Goal: Task Accomplishment & Management: Use online tool/utility

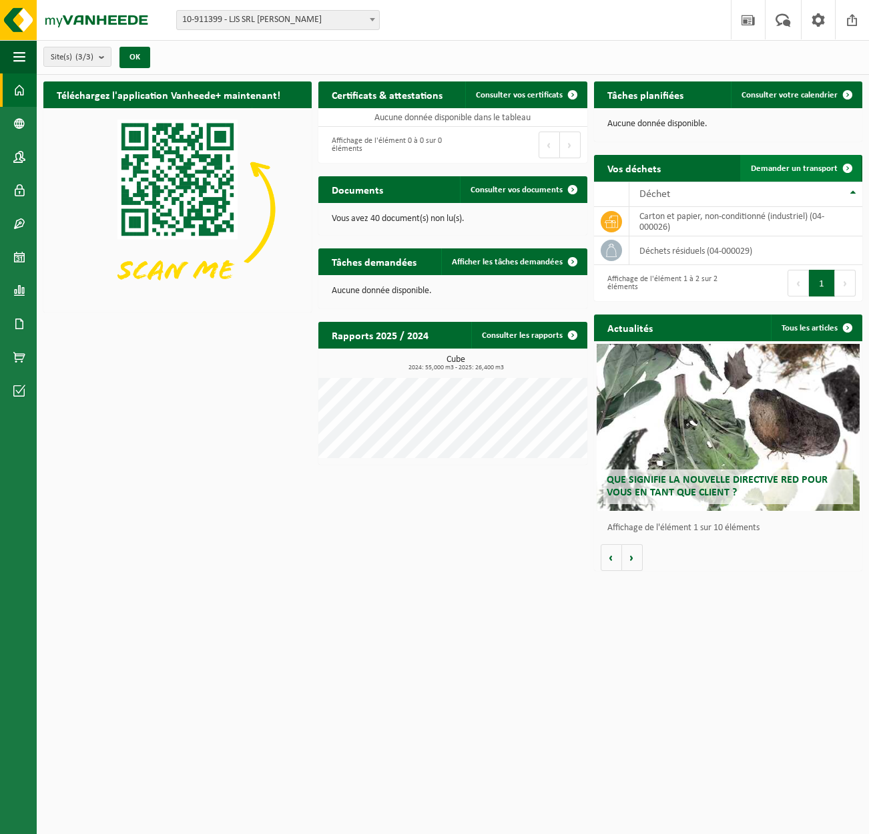
click at [817, 169] on span "Demander un transport" at bounding box center [794, 168] width 87 height 9
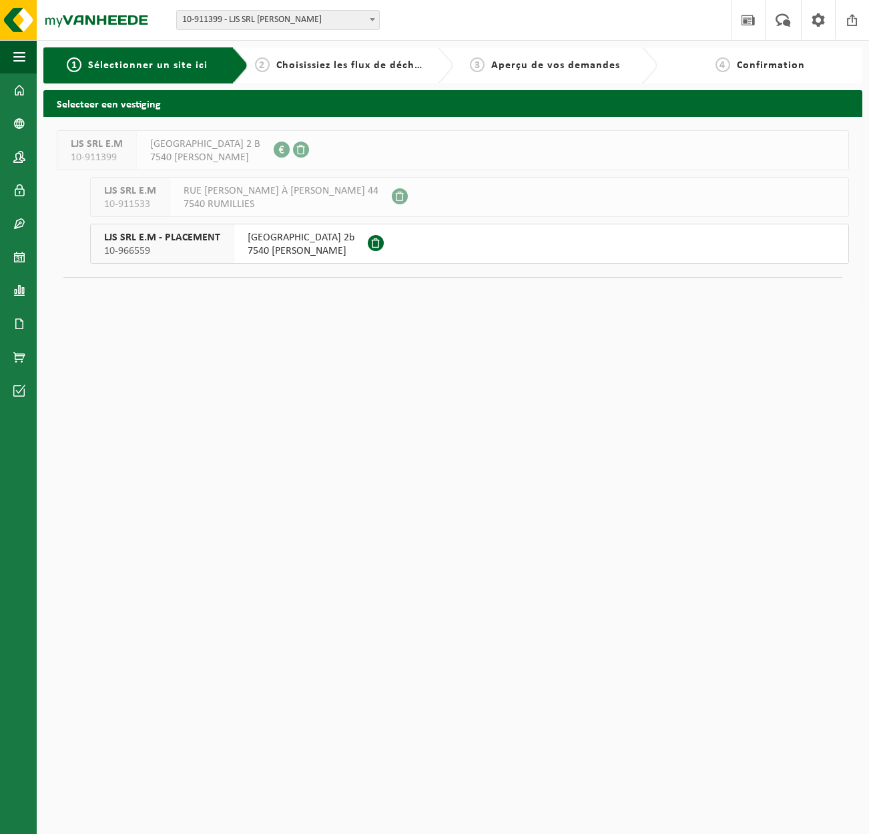
click at [276, 244] on span "7540 KAIN" at bounding box center [301, 250] width 107 height 13
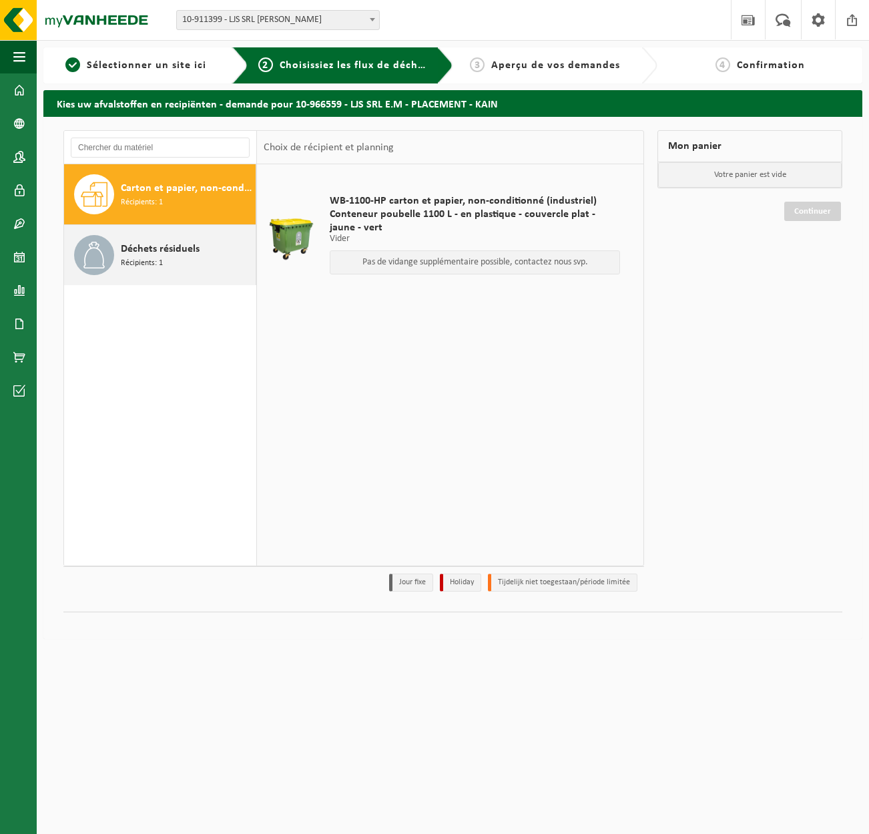
click at [122, 227] on div "Déchets résiduels Récipients: 1" at bounding box center [160, 255] width 192 height 60
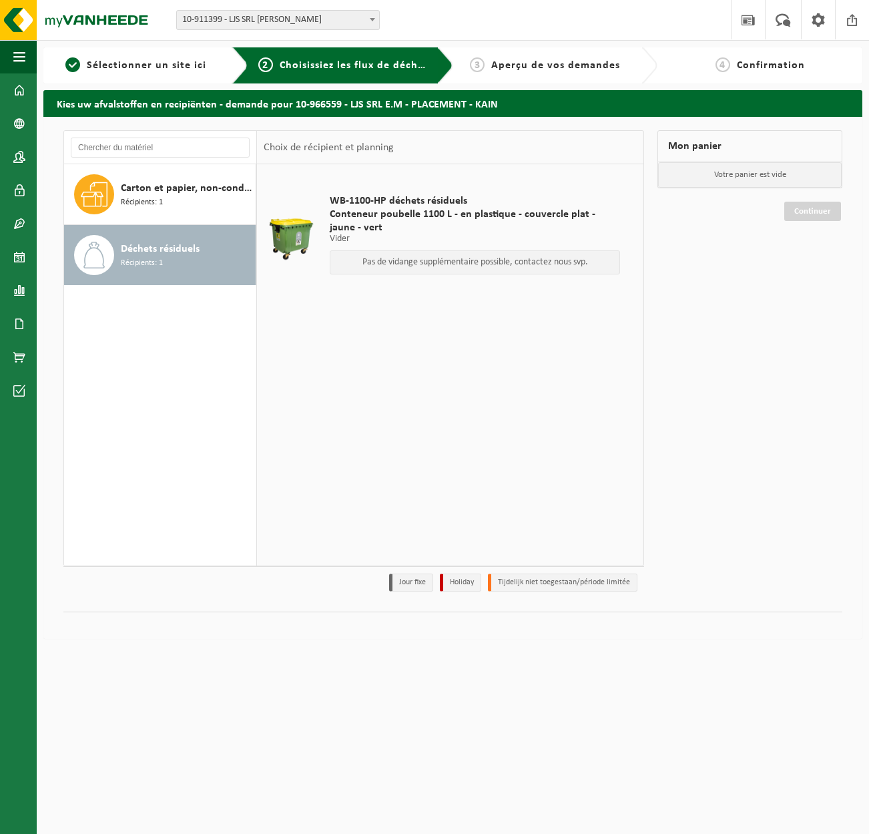
click at [354, 216] on span "Conteneur poubelle 1100 L - en plastique - couvercle plat - jaune - vert" at bounding box center [475, 221] width 290 height 27
click at [278, 211] on div at bounding box center [291, 237] width 49 height 53
click at [332, 242] on p "Vider" at bounding box center [475, 238] width 290 height 9
click at [190, 258] on div "Déchets résiduels Récipients: 1" at bounding box center [187, 255] width 132 height 40
click at [422, 230] on span "Conteneur poubelle 1100 L - en plastique - couvercle plat - jaune - vert" at bounding box center [475, 221] width 290 height 27
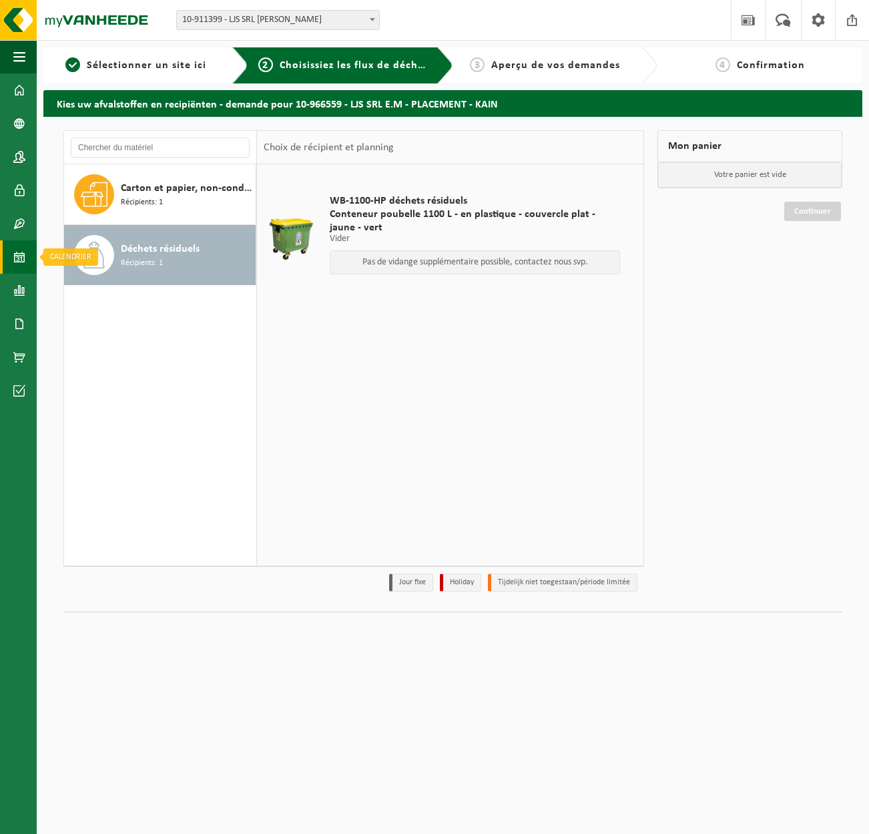
click at [16, 257] on span at bounding box center [19, 256] width 12 height 33
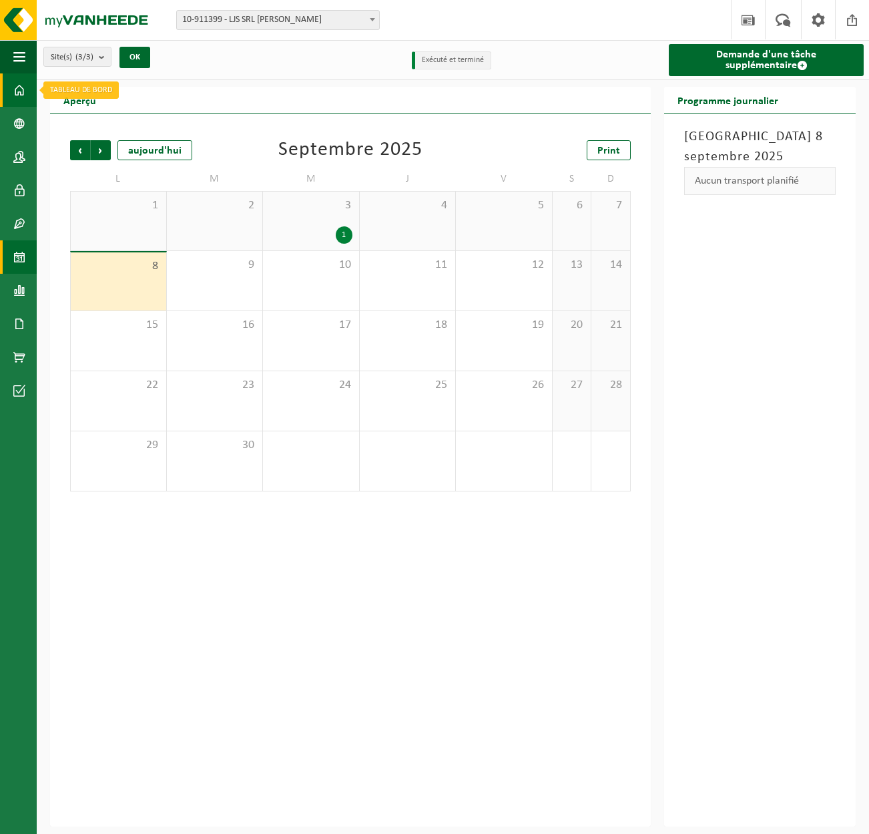
click at [11, 89] on link "Tableau de bord" at bounding box center [18, 89] width 37 height 33
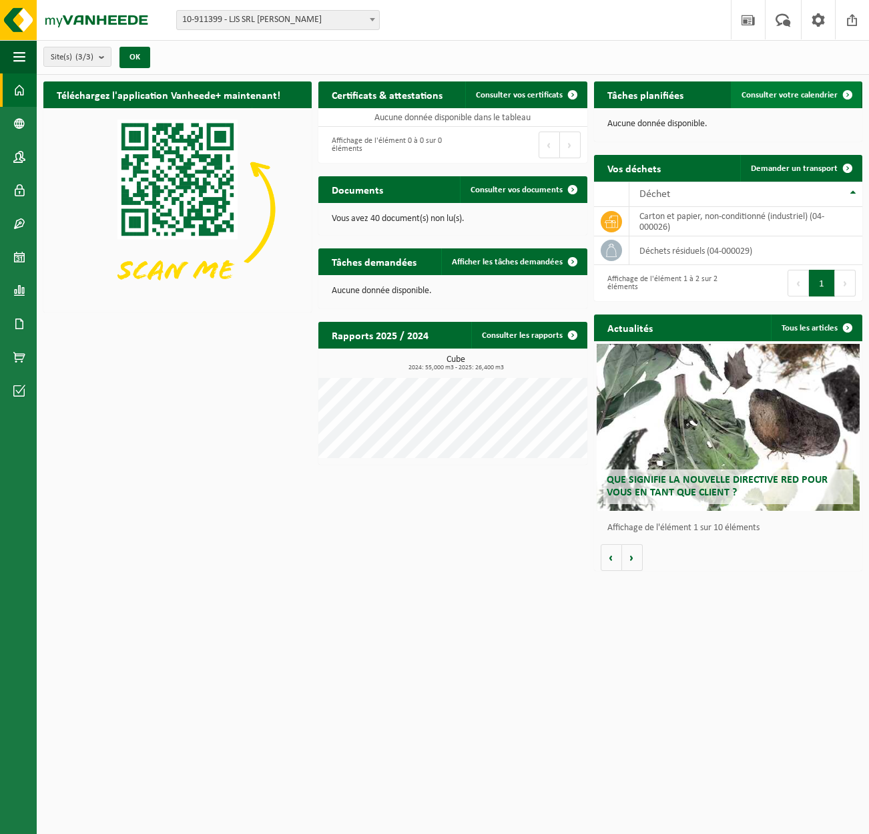
click at [807, 99] on link "Consulter votre calendrier" at bounding box center [796, 94] width 130 height 27
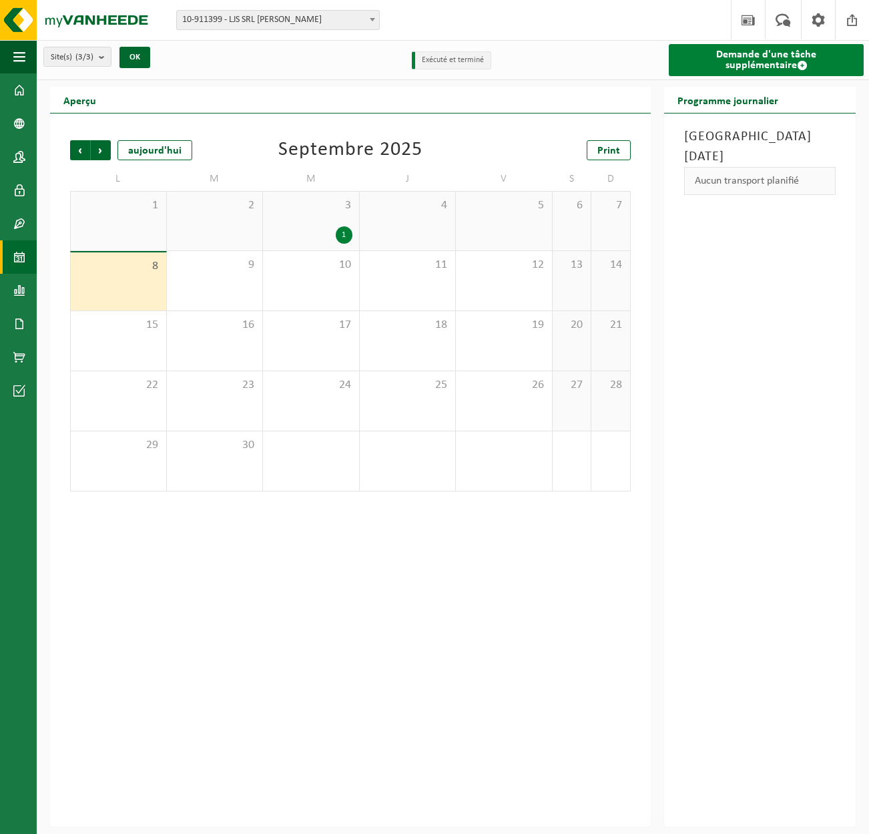
click at [750, 65] on link "Demande d'une tâche supplémentaire" at bounding box center [766, 60] width 195 height 32
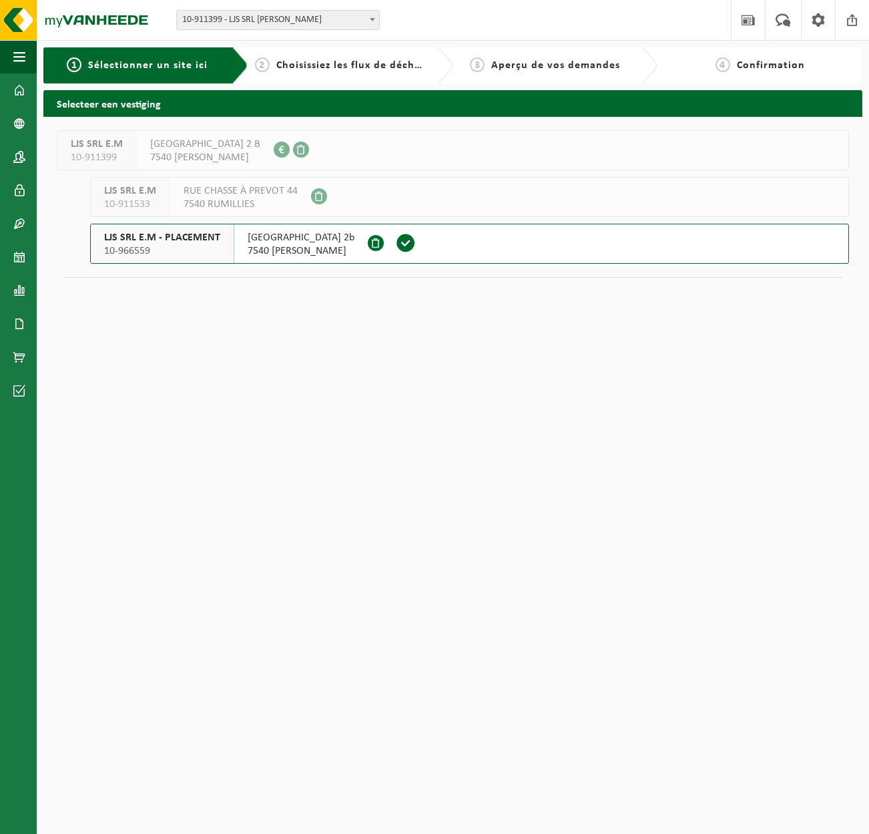
click at [334, 240] on span "RUE DU MONT-AUBERT 2b" at bounding box center [301, 237] width 107 height 13
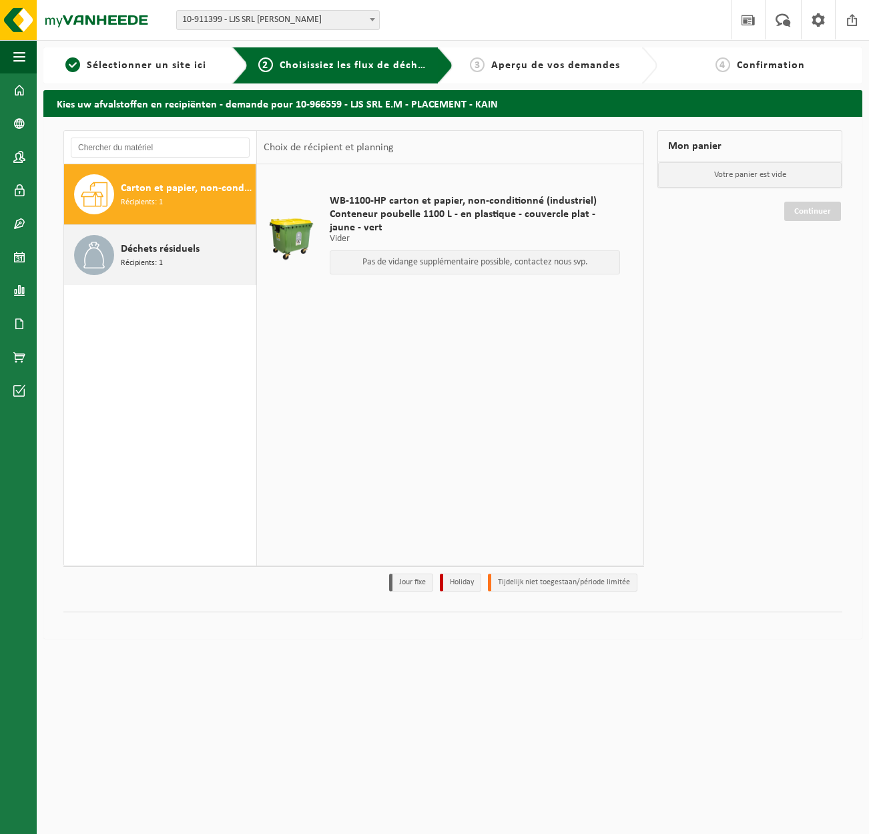
click at [196, 261] on div "Déchets résiduels Récipients: 1" at bounding box center [187, 255] width 132 height 40
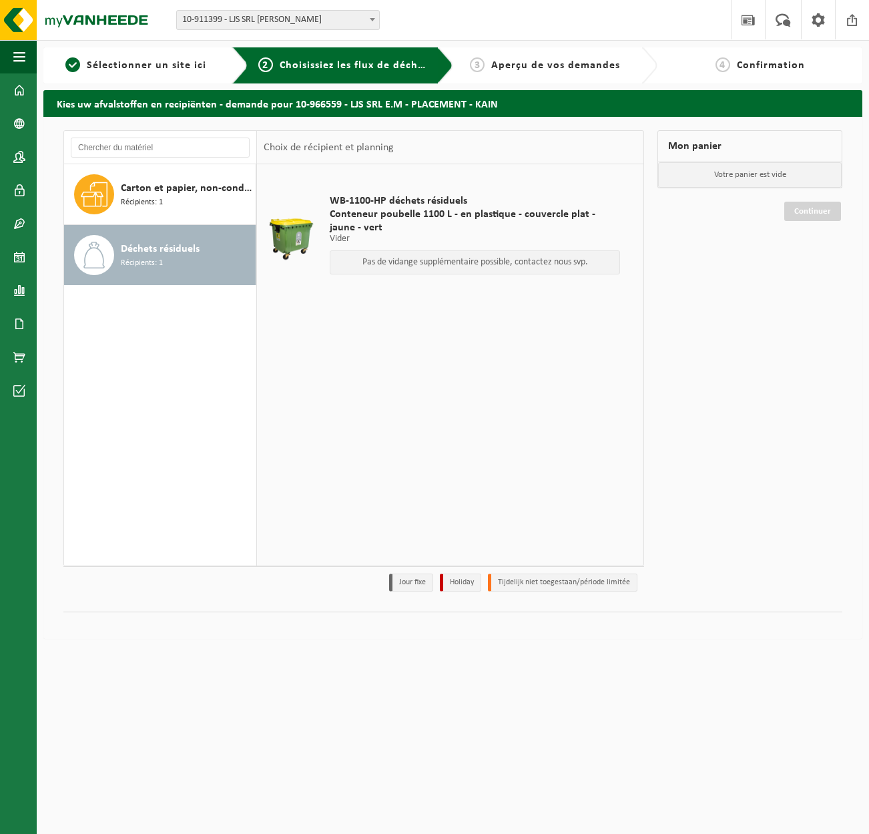
click at [457, 261] on p "Pas de vidange supplémentaire possible, contactez nous svp." at bounding box center [475, 262] width 276 height 9
click at [801, 196] on div "Continuer" at bounding box center [750, 194] width 185 height 13
click at [760, 168] on p "Votre panier est vide" at bounding box center [750, 174] width 184 height 25
click at [568, 51] on div "3 Aperçu de vos demandes" at bounding box center [555, 65] width 205 height 36
click at [19, 82] on span at bounding box center [19, 89] width 12 height 33
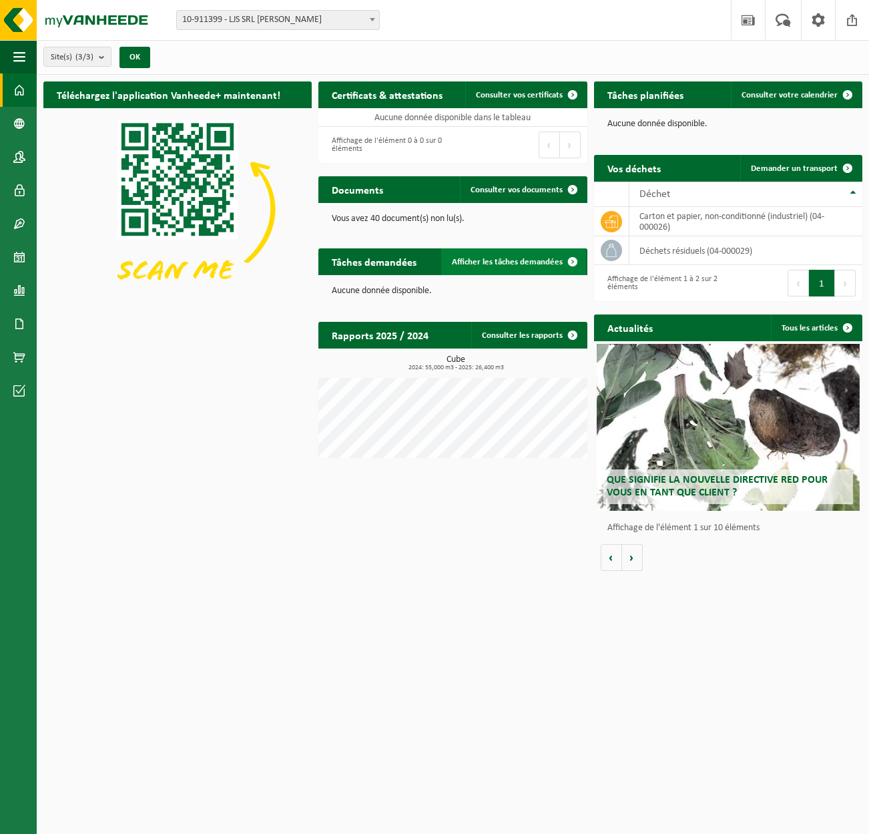
click at [481, 255] on link "Afficher les tâches demandées" at bounding box center [513, 261] width 145 height 27
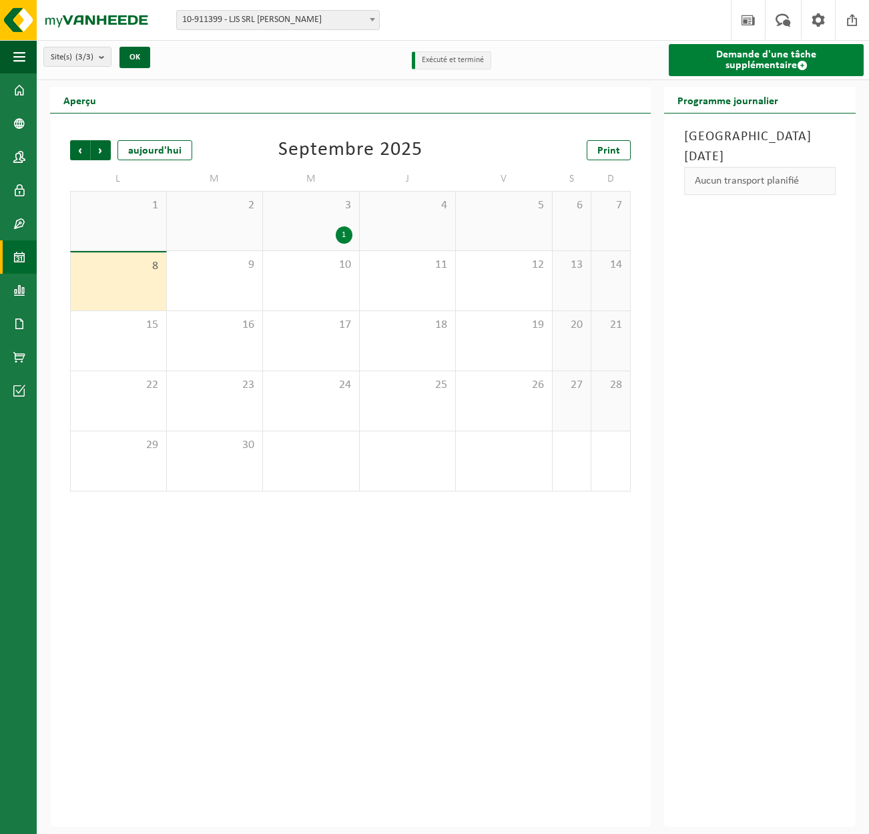
click at [794, 61] on link "Demande d'une tâche supplémentaire" at bounding box center [766, 60] width 195 height 32
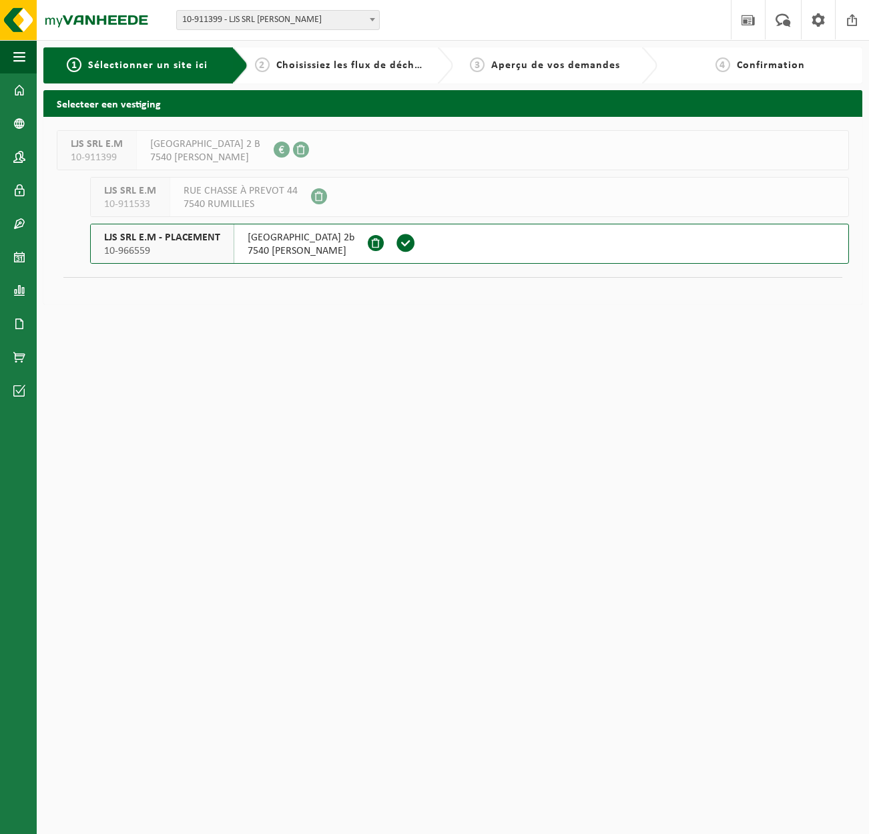
click at [316, 243] on span "[GEOGRAPHIC_DATA] 2b" at bounding box center [301, 237] width 107 height 13
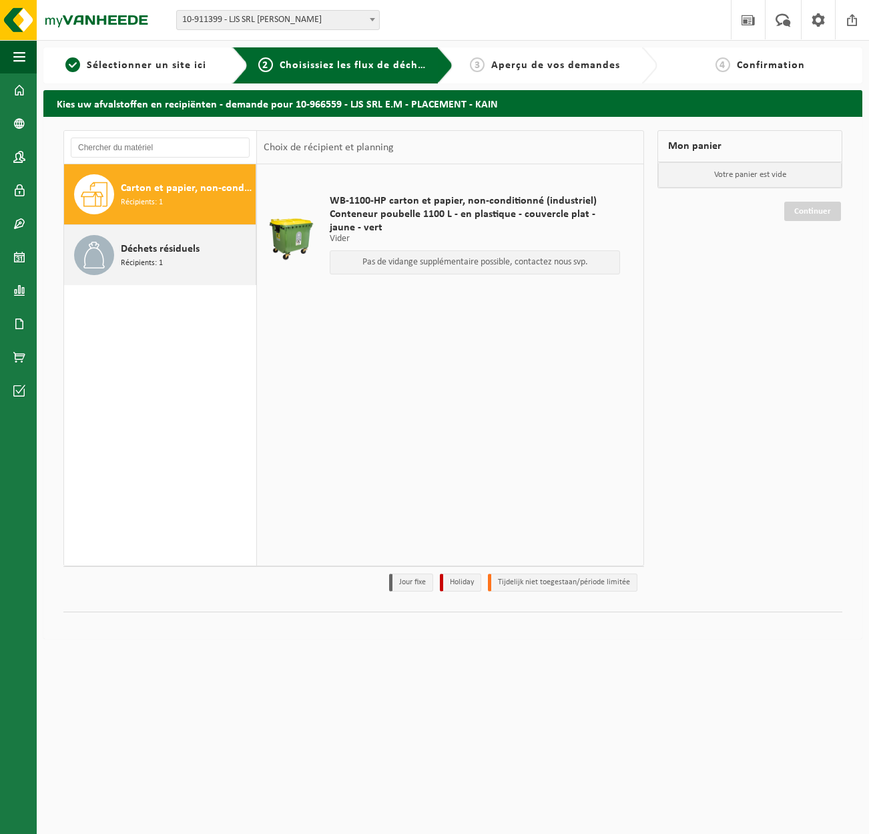
click at [133, 243] on span "Déchets résiduels" at bounding box center [160, 249] width 79 height 16
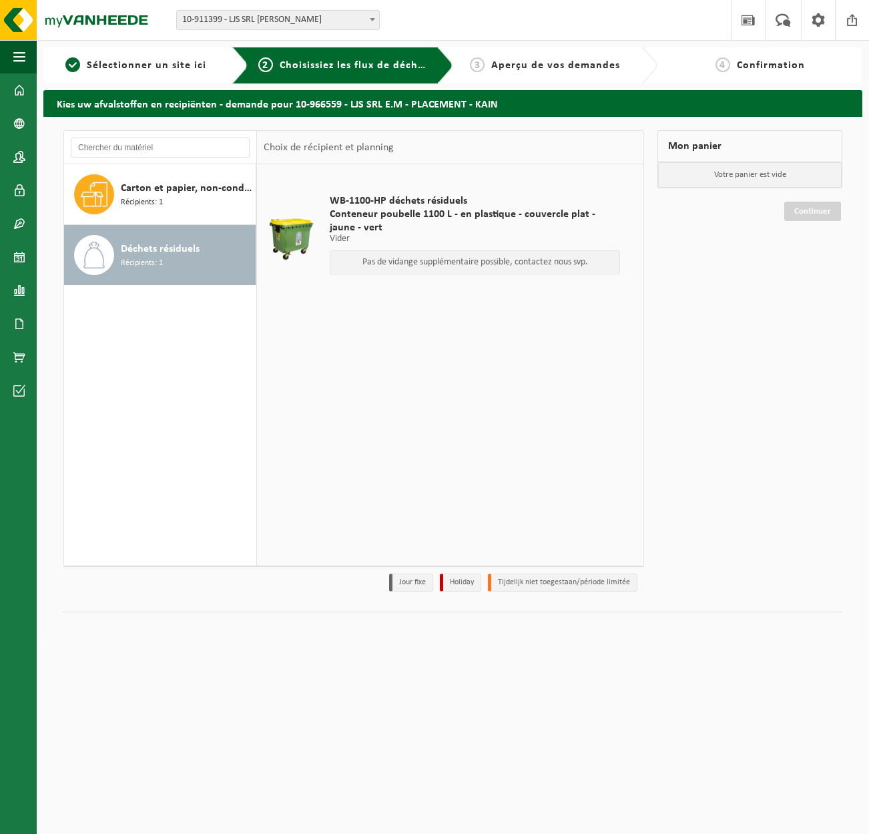
click at [369, 259] on p "Pas de vidange supplémentaire possible, contactez nous svp." at bounding box center [475, 262] width 276 height 9
click at [759, 182] on p "Votre panier est vide" at bounding box center [750, 174] width 184 height 25
